Goal: Navigation & Orientation: Understand site structure

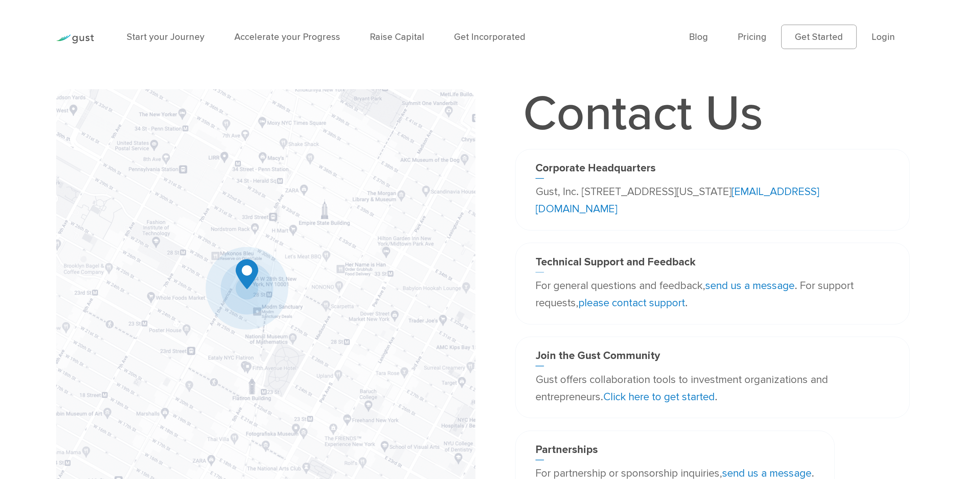
click at [644, 319] on div "Join the Gust Community Gust offers collaboration tools to investment organizat…" at bounding box center [712, 377] width 395 height 81
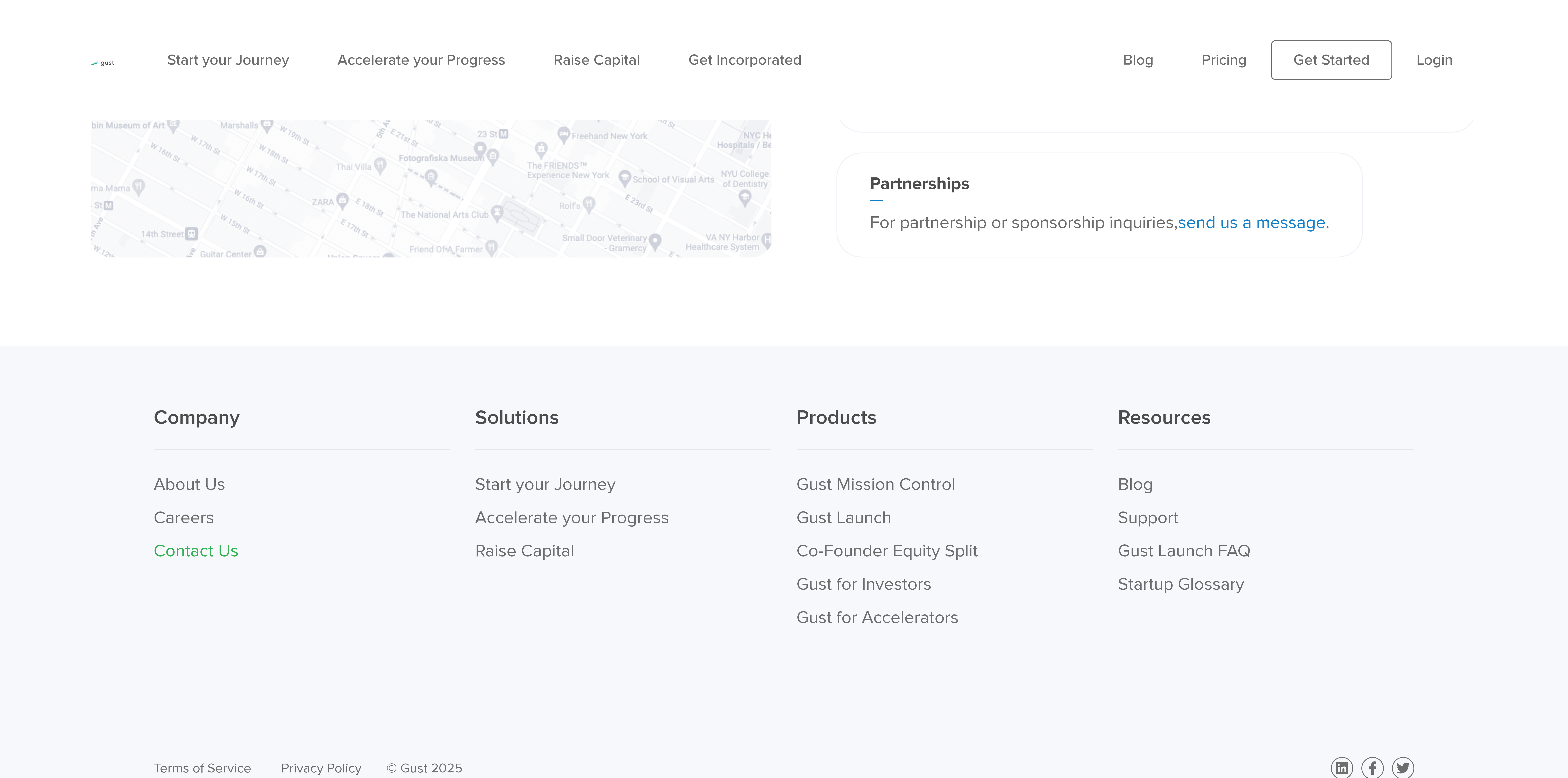
scroll to position [591, 0]
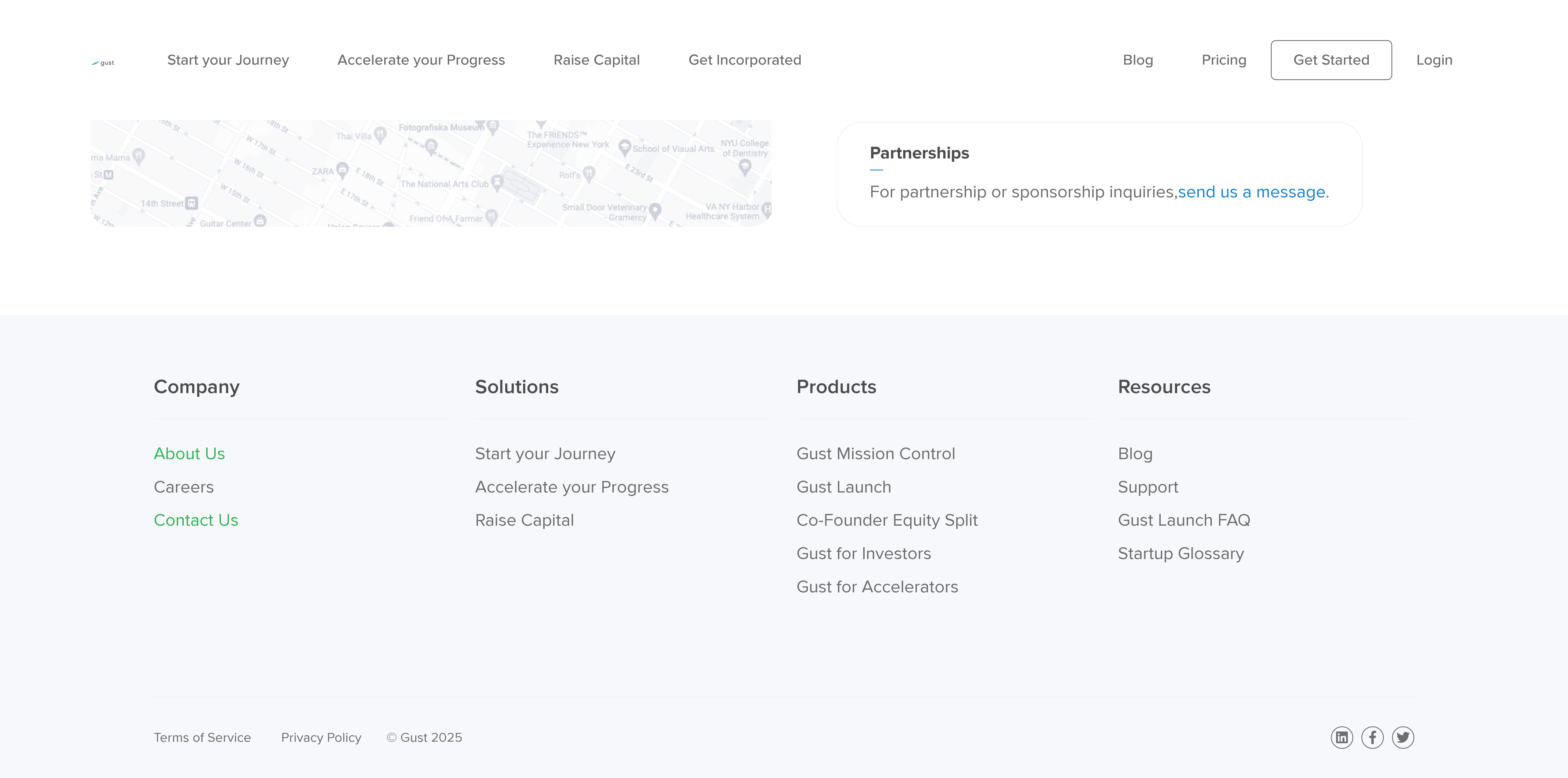
click at [203, 194] on link "About Us" at bounding box center [190, 454] width 72 height 21
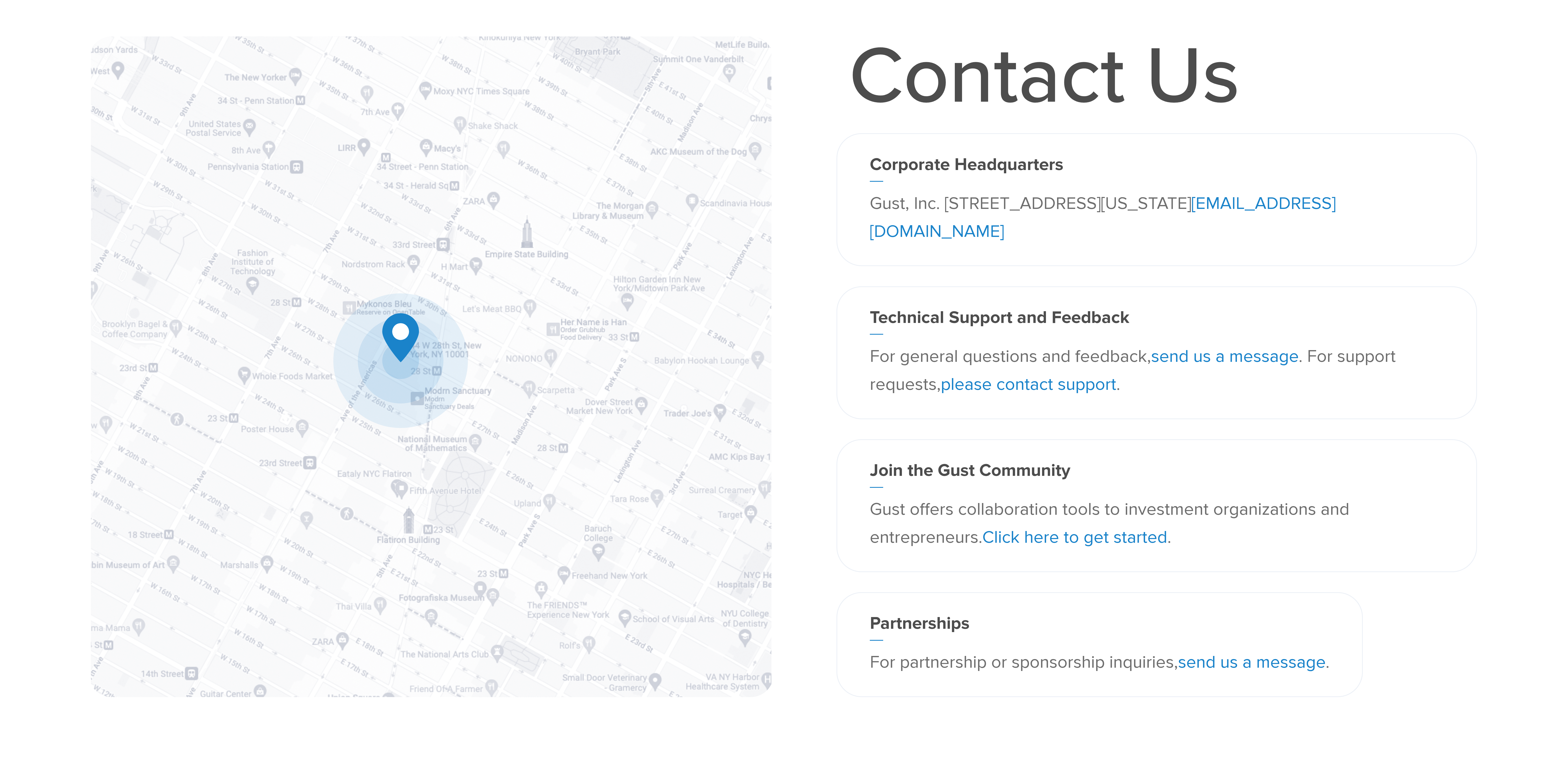
scroll to position [96, 0]
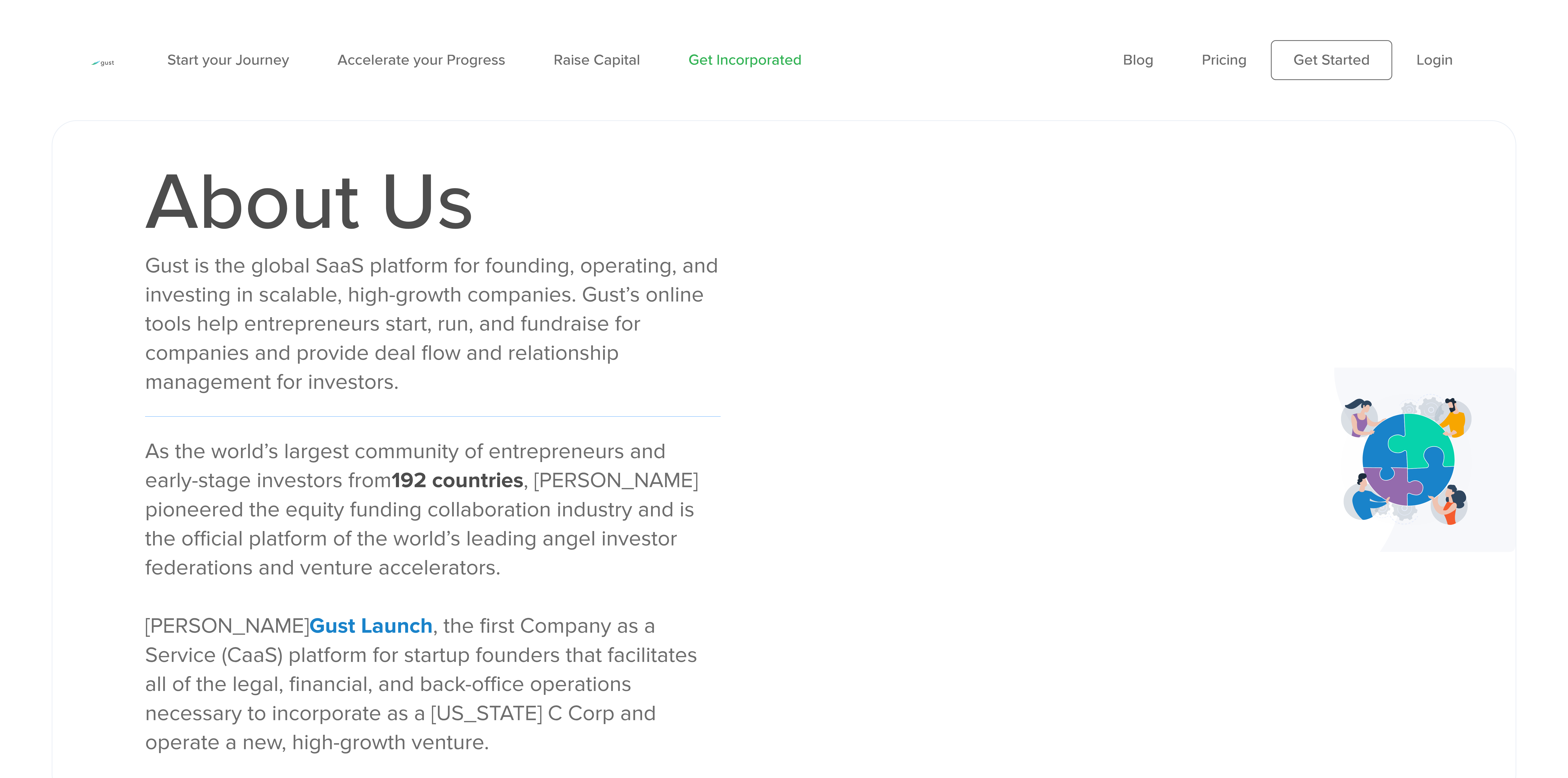
click at [716, 60] on link "Get Incorporated" at bounding box center [745, 60] width 113 height 18
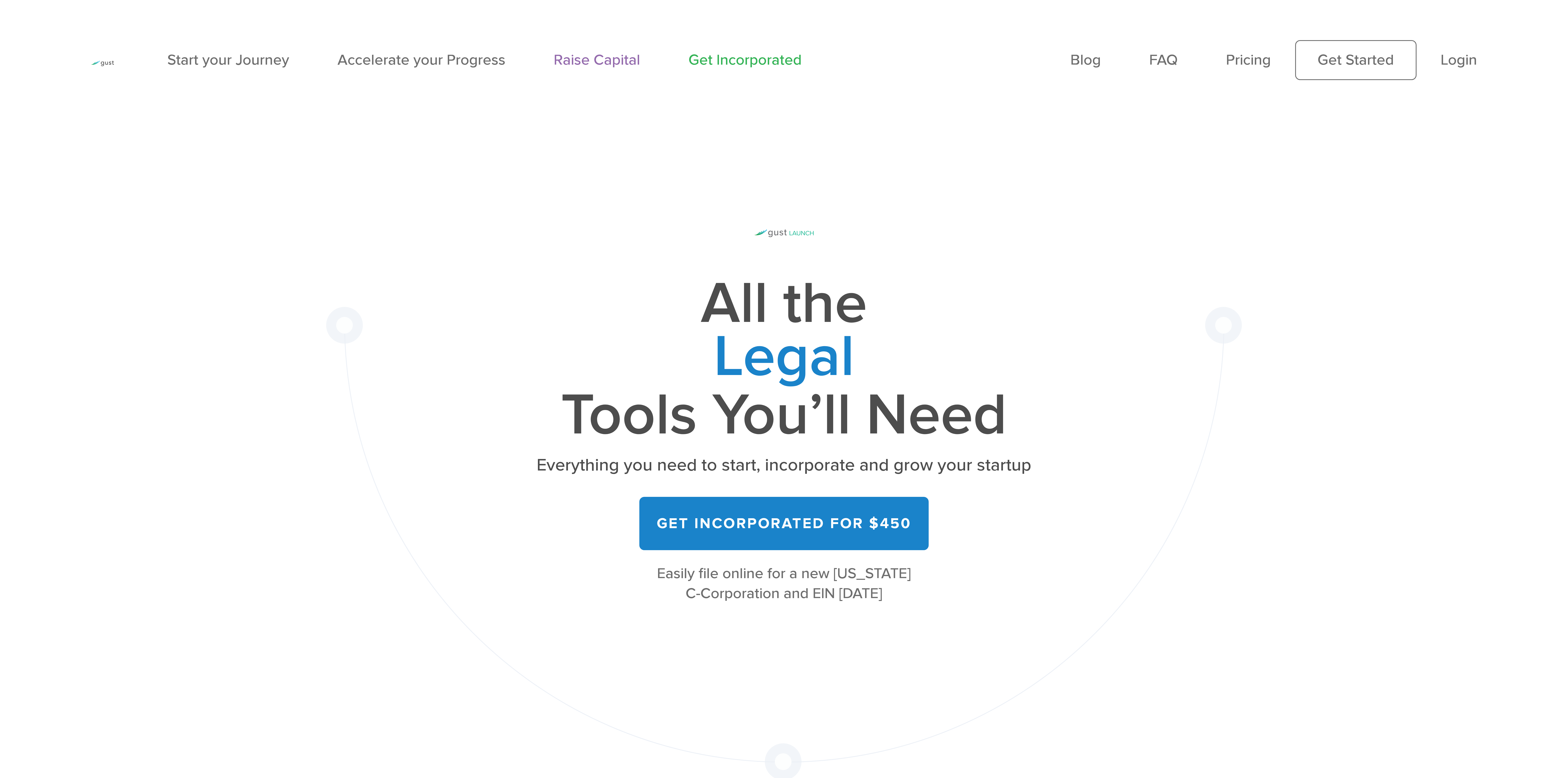
click at [579, 61] on link "Raise Capital" at bounding box center [597, 60] width 86 height 18
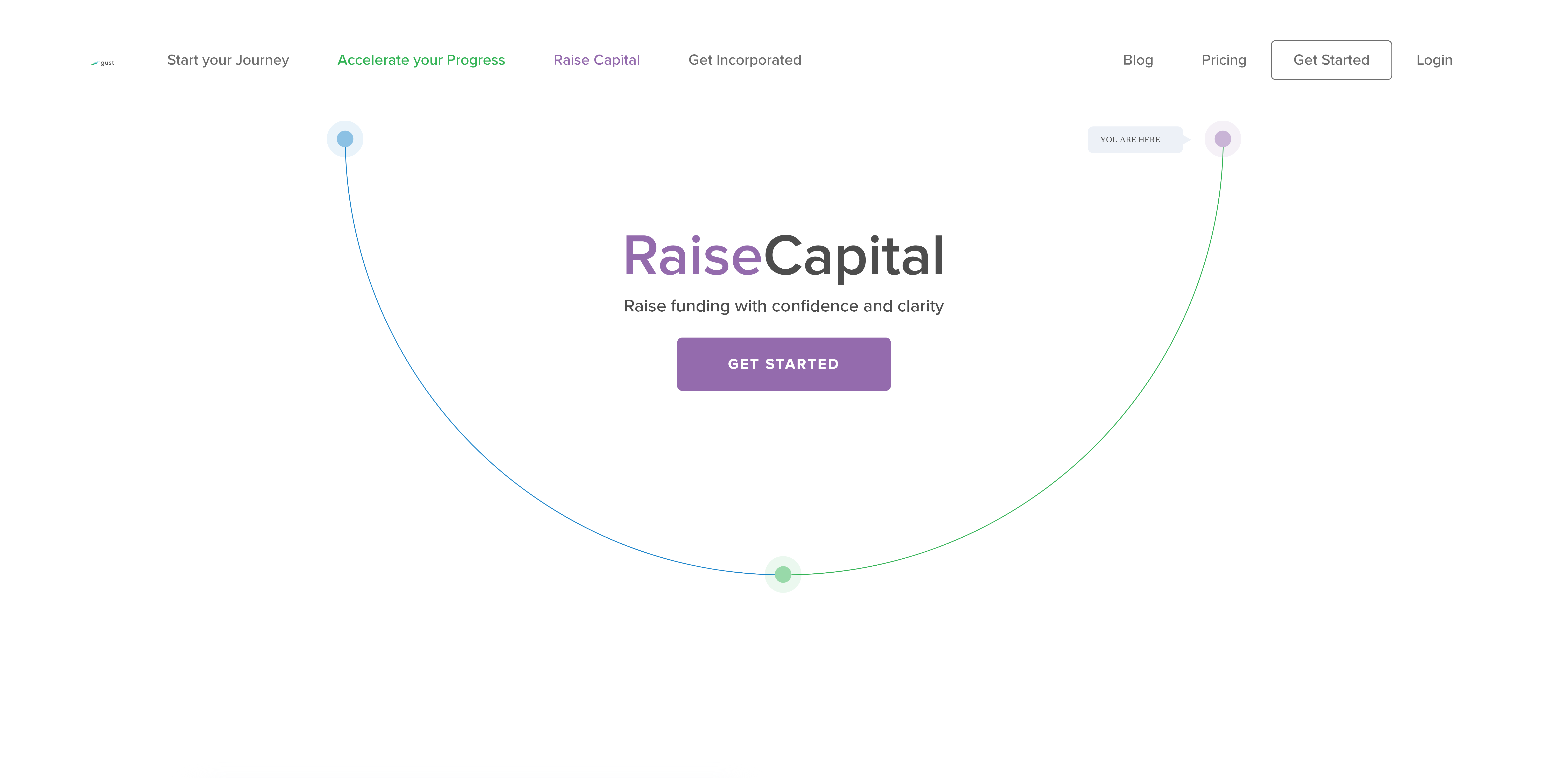
click at [399, 58] on link "Accelerate your Progress" at bounding box center [421, 60] width 168 height 18
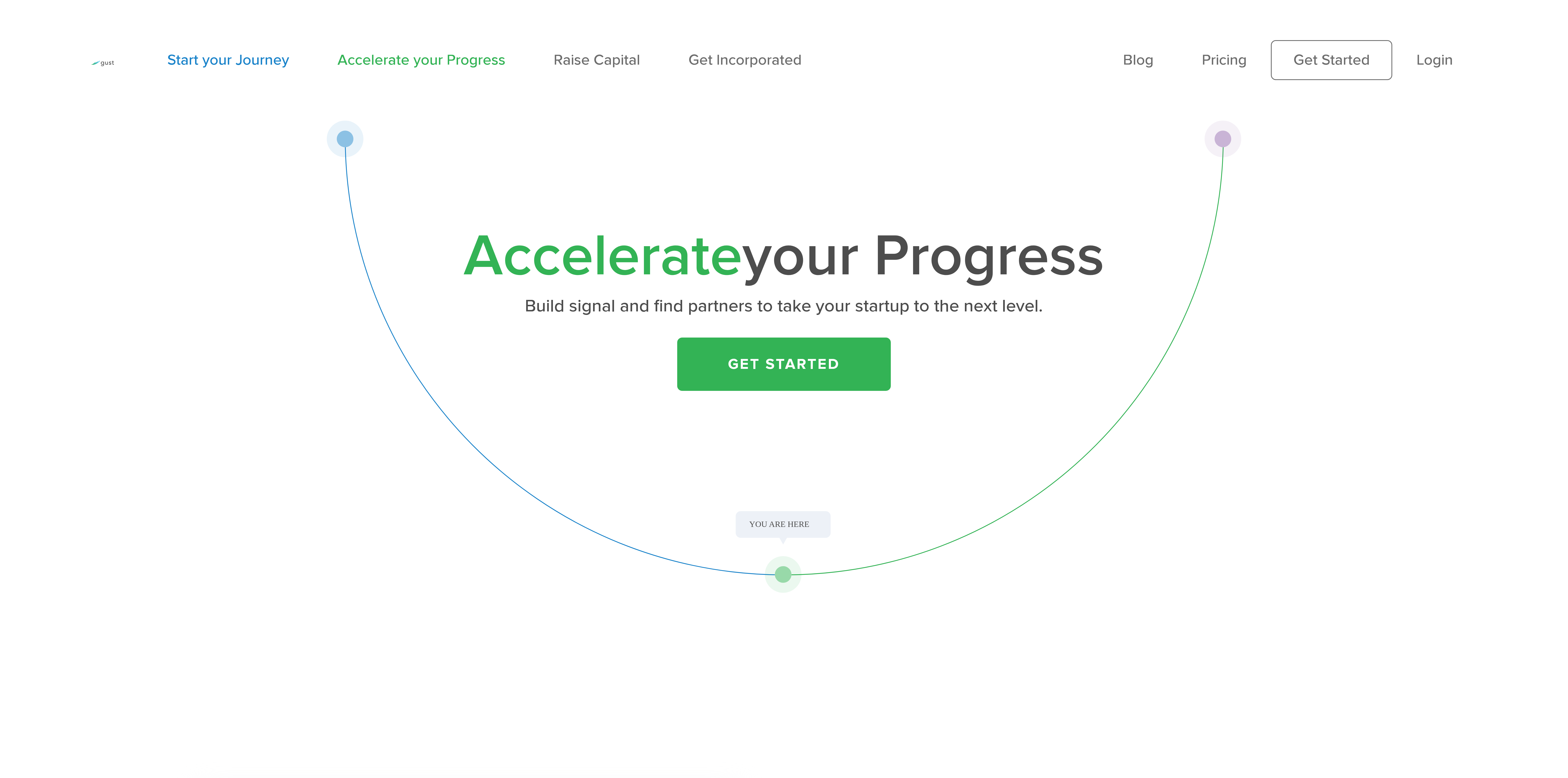
click at [273, 61] on link "Start your Journey" at bounding box center [228, 60] width 122 height 18
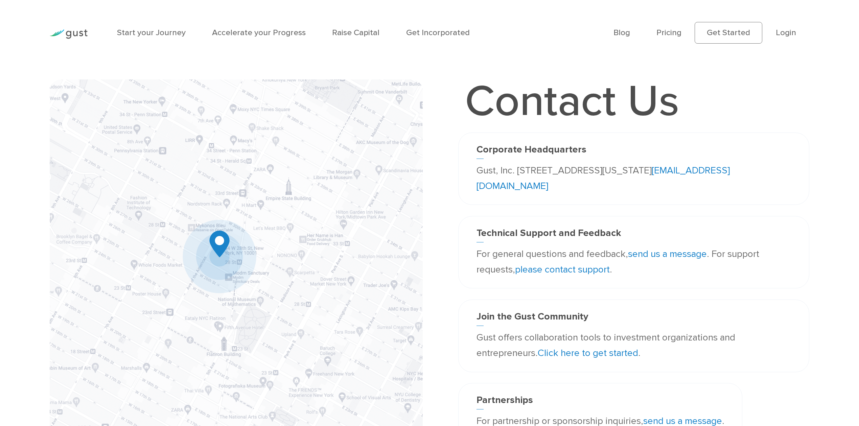
click at [511, 186] on link "[EMAIL_ADDRESS][DOMAIN_NAME]" at bounding box center [602, 178] width 253 height 27
